Goal: Information Seeking & Learning: Learn about a topic

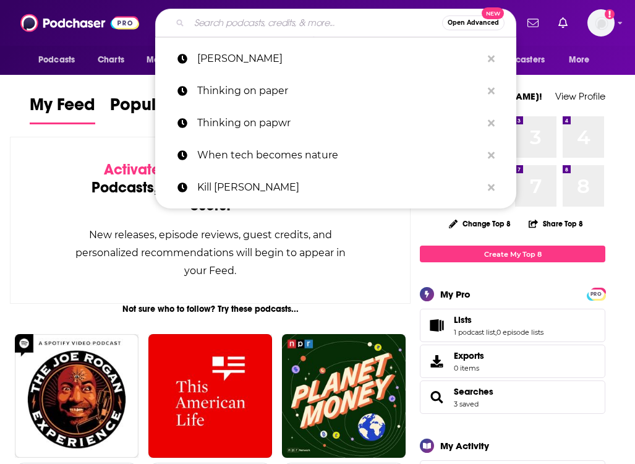
click at [321, 20] on input "Search podcasts, credits, & more..." at bounding box center [315, 23] width 253 height 20
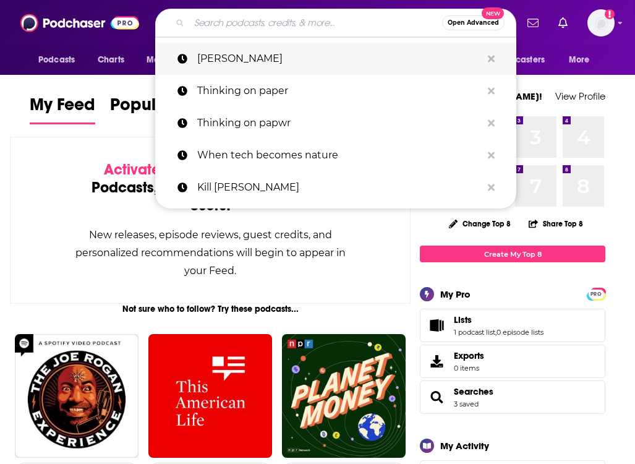
click at [283, 62] on p "dr gundry" at bounding box center [339, 59] width 284 height 32
type input "dr gundry"
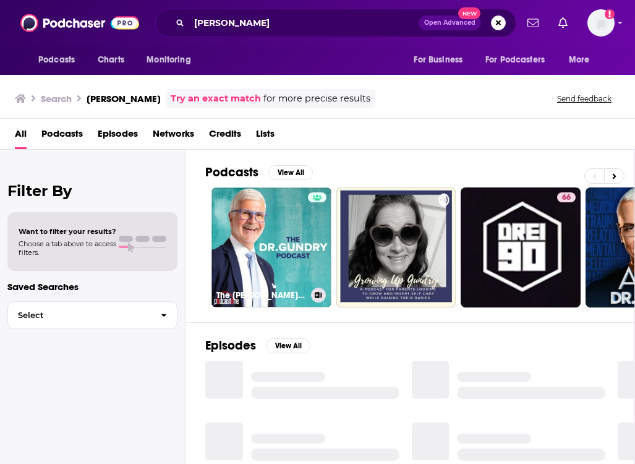
click at [279, 221] on link "The [PERSON_NAME] Podcast" at bounding box center [271, 247] width 120 height 120
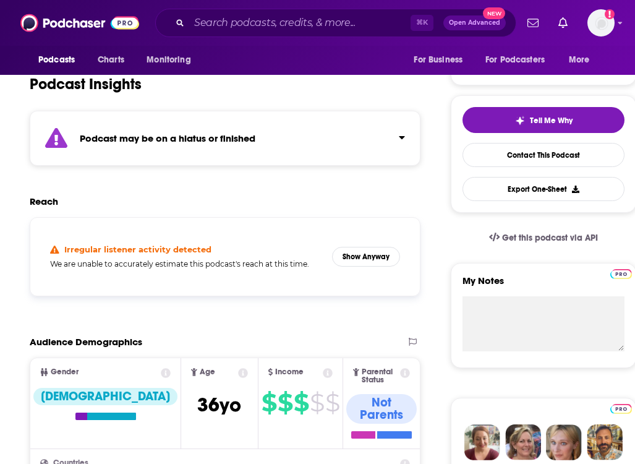
scroll to position [323, 0]
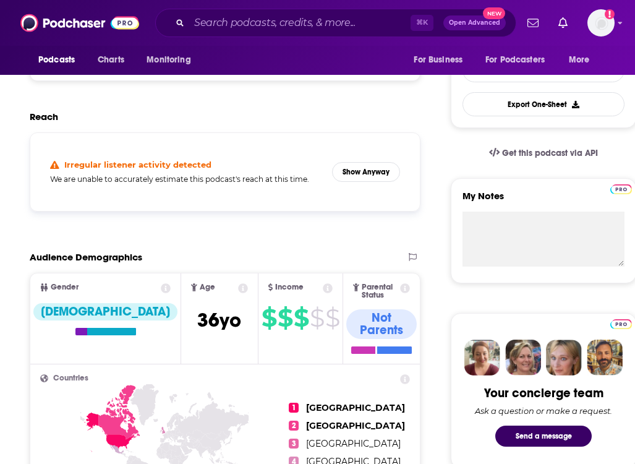
click at [161, 288] on icon at bounding box center [166, 288] width 10 height 10
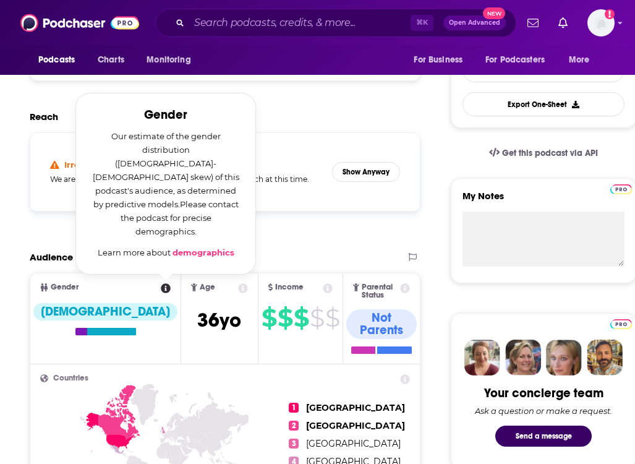
click at [173, 252] on link "demographics" at bounding box center [204, 252] width 62 height 10
